Goal: Communication & Community: Answer question/provide support

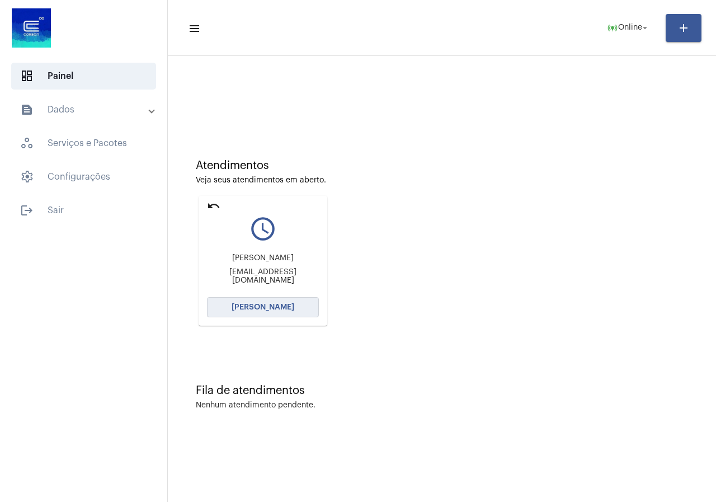
click at [256, 299] on button "[PERSON_NAME]" at bounding box center [263, 307] width 112 height 20
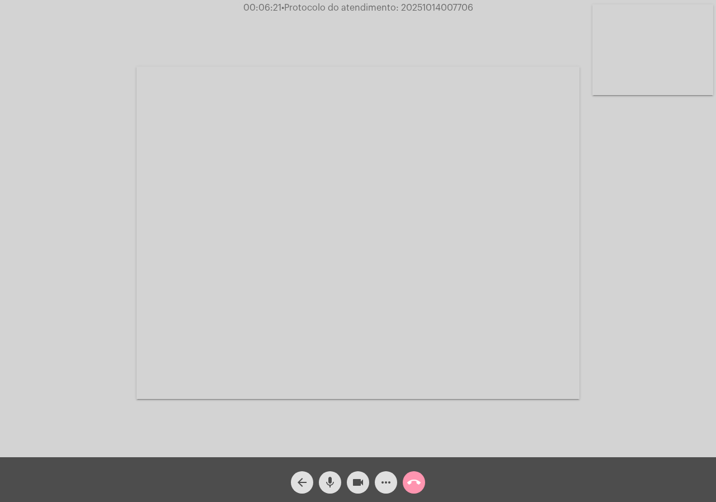
click at [391, 487] on mat-icon "more_horiz" at bounding box center [385, 481] width 13 height 13
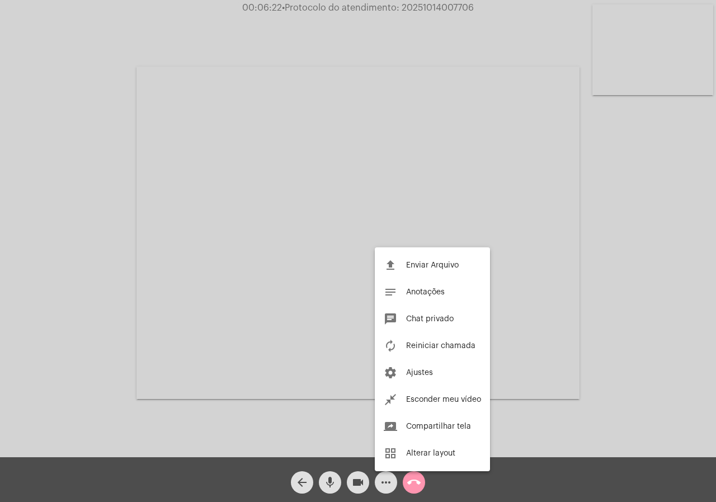
click at [102, 292] on div at bounding box center [358, 251] width 716 height 502
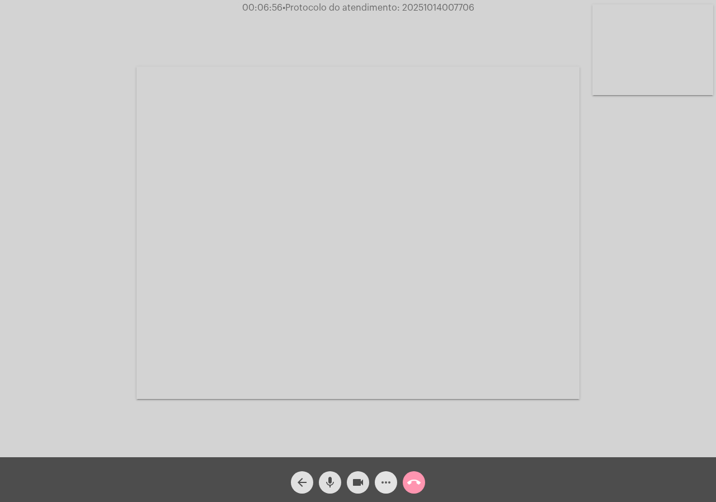
click at [392, 479] on mat-icon "more_horiz" at bounding box center [385, 481] width 13 height 13
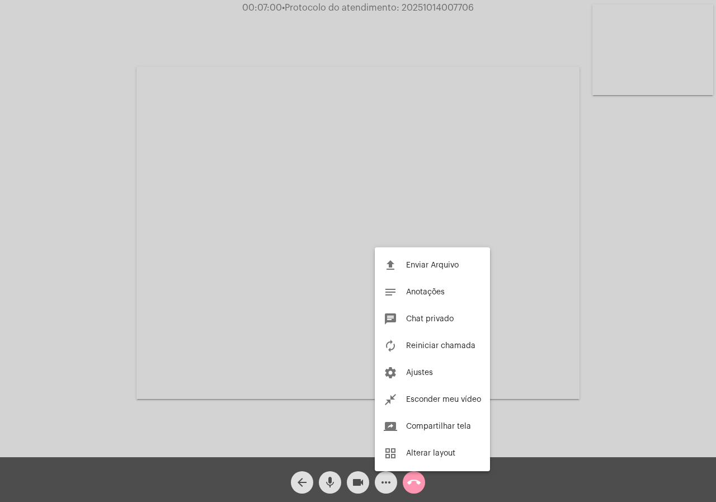
click at [78, 230] on div at bounding box center [358, 251] width 716 height 502
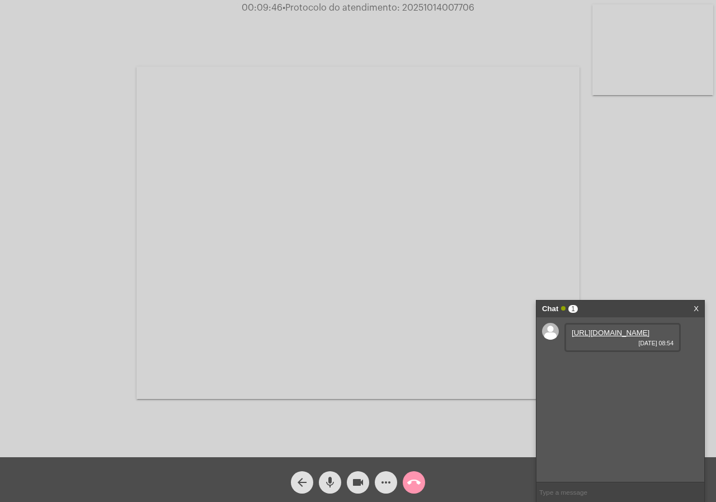
click at [630, 331] on link "[URL][DOMAIN_NAME]" at bounding box center [611, 332] width 78 height 8
click at [430, 10] on span "• Protocolo do atendimento: 20251014007706" at bounding box center [377, 7] width 192 height 9
copy span "20251014007706"
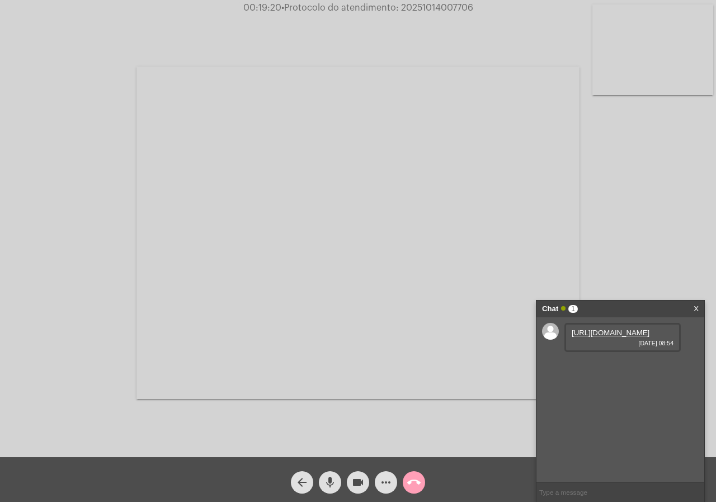
click at [407, 479] on mat-icon "call_end" at bounding box center [413, 481] width 13 height 13
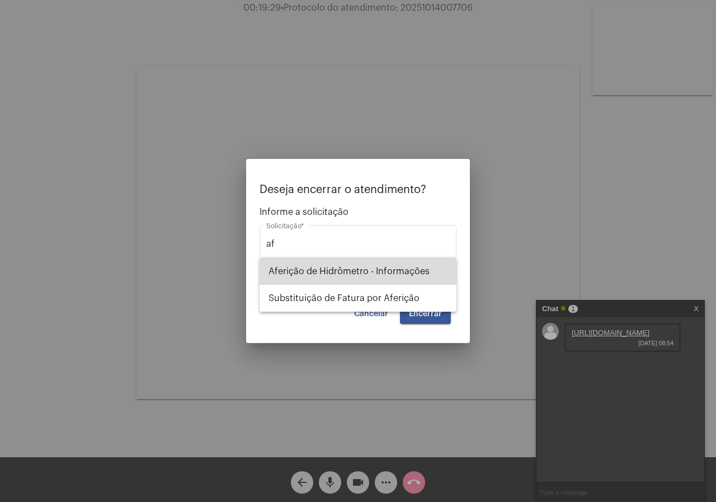
click at [371, 267] on span "Aferição de Hidrômetro - Informações" at bounding box center [357, 271] width 179 height 27
type input "Aferição de Hidrômetro - Informações"
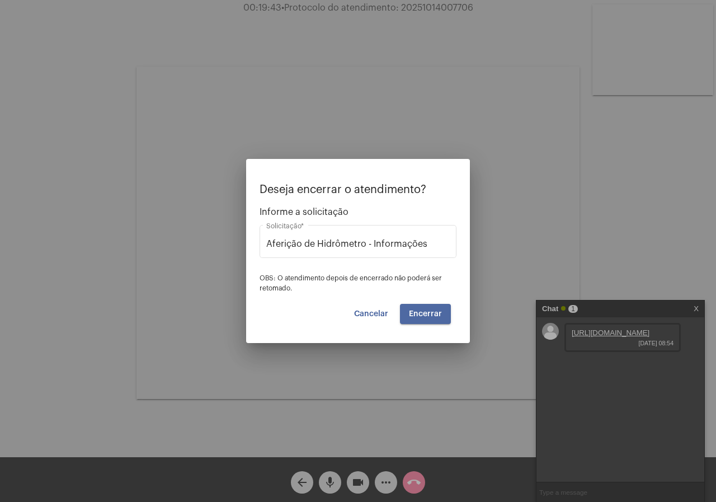
click at [449, 315] on button "Encerrar" at bounding box center [425, 314] width 51 height 20
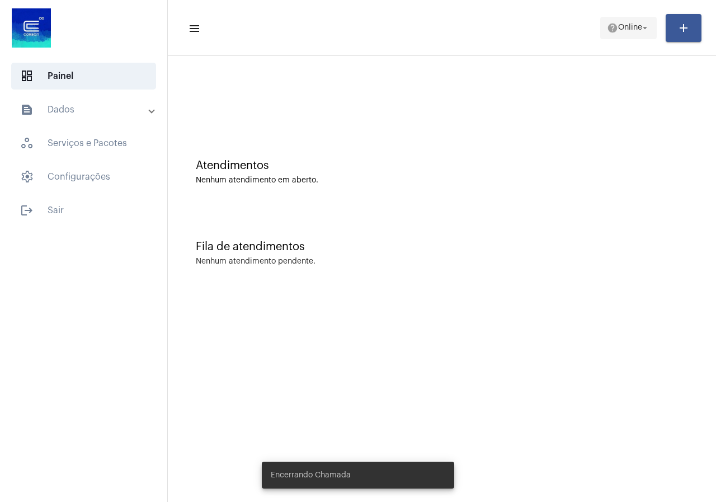
click at [607, 32] on mat-icon "help" at bounding box center [612, 27] width 11 height 11
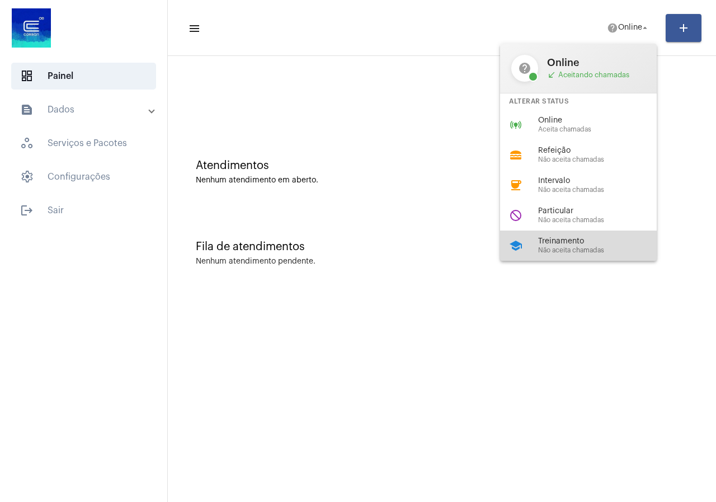
click at [574, 242] on span "Treinamento" at bounding box center [602, 241] width 128 height 8
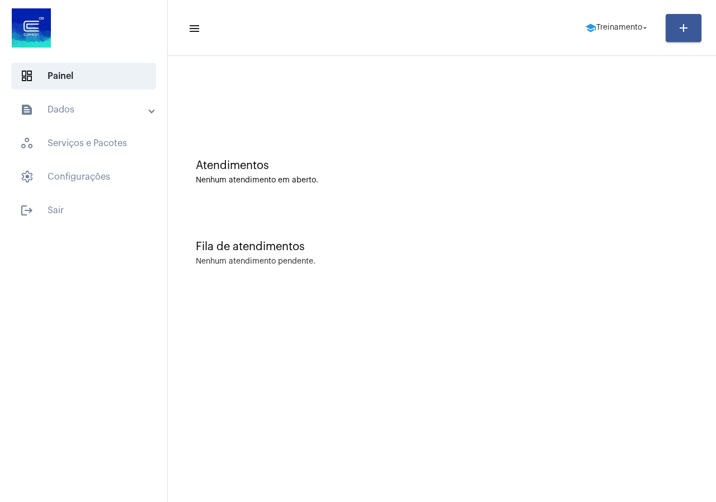
click at [631, 11] on mat-toolbar-row "menu school Treinamento arrow_drop_down add" at bounding box center [442, 28] width 548 height 36
click at [630, 29] on span "Treinamento" at bounding box center [619, 28] width 46 height 8
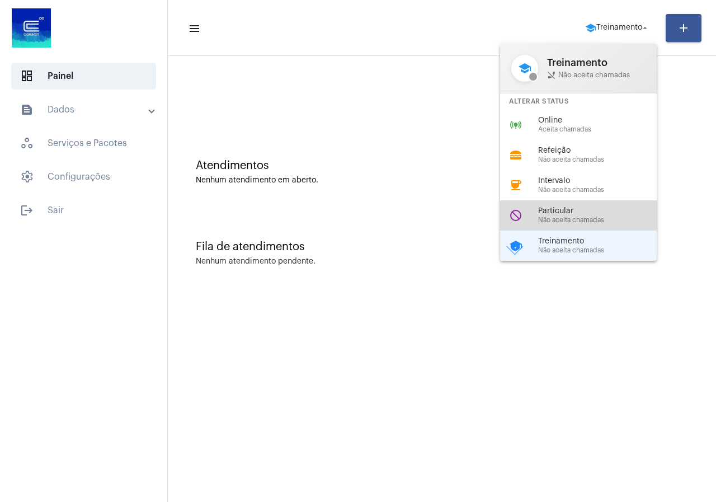
click at [577, 206] on div "do_not_disturb Particular Não aceita chamadas" at bounding box center [587, 215] width 174 height 30
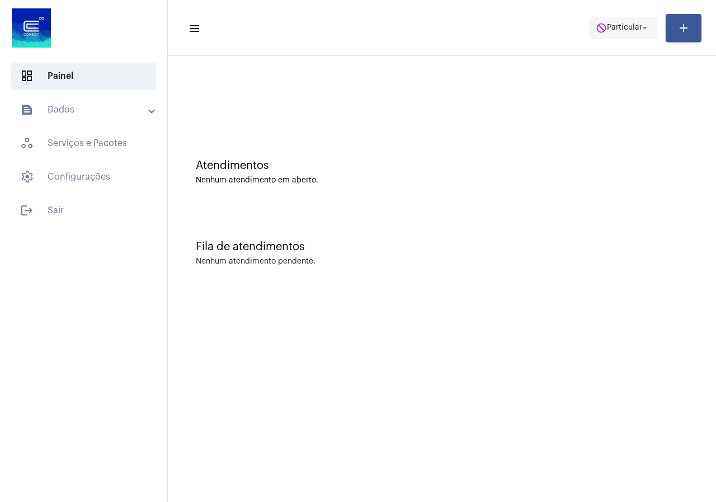
click at [596, 21] on span "do_not_disturb Particular arrow_drop_down" at bounding box center [623, 27] width 54 height 20
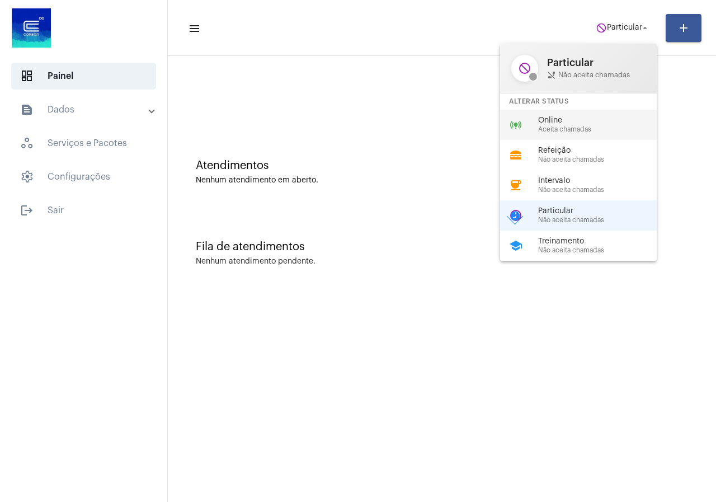
click at [575, 115] on div "online_prediction Online Aceita chamadas" at bounding box center [587, 125] width 174 height 30
